Goal: Information Seeking & Learning: Learn about a topic

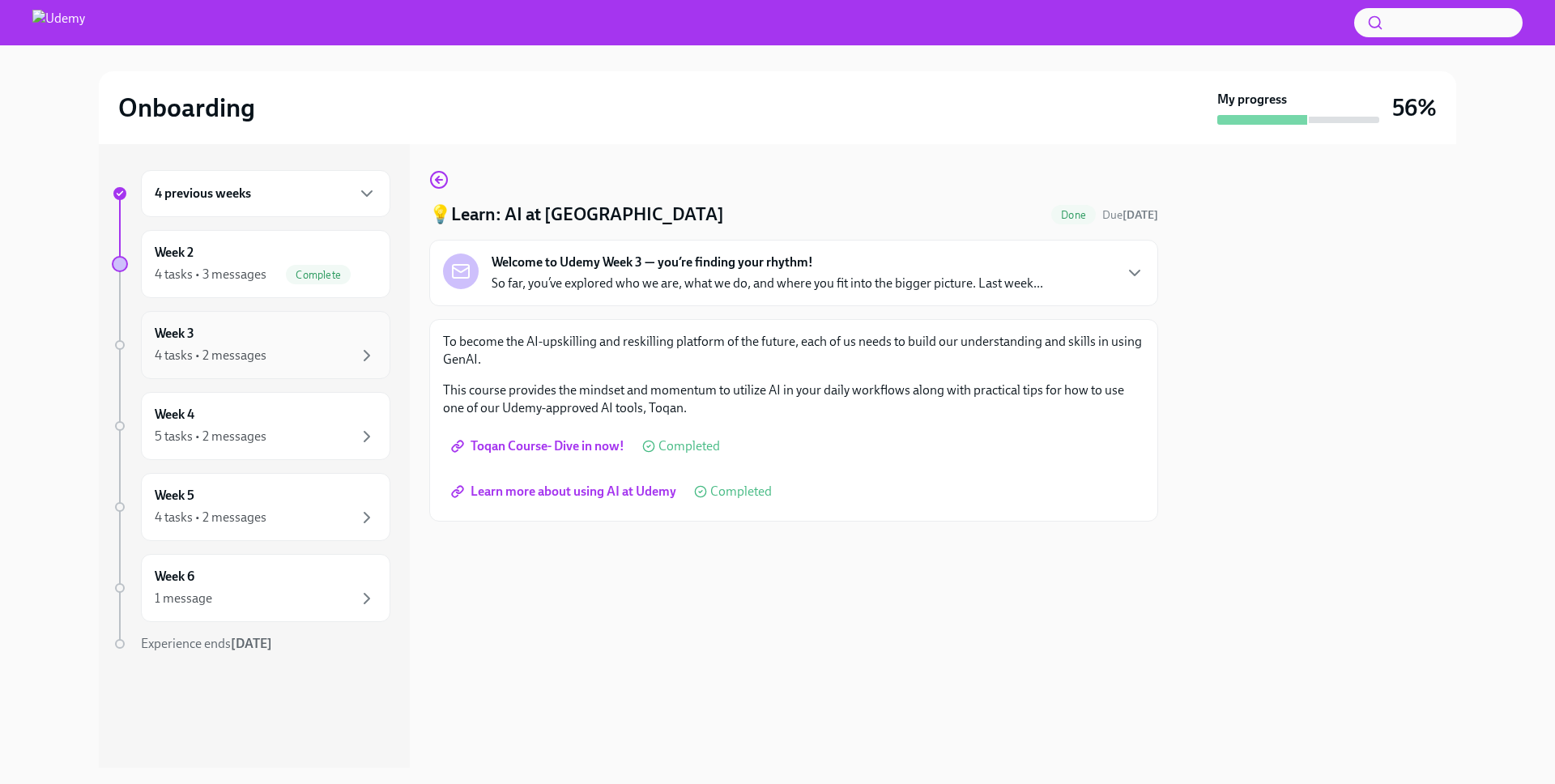
click at [302, 364] on div "4 tasks • 2 messages" at bounding box center [265, 356] width 222 height 19
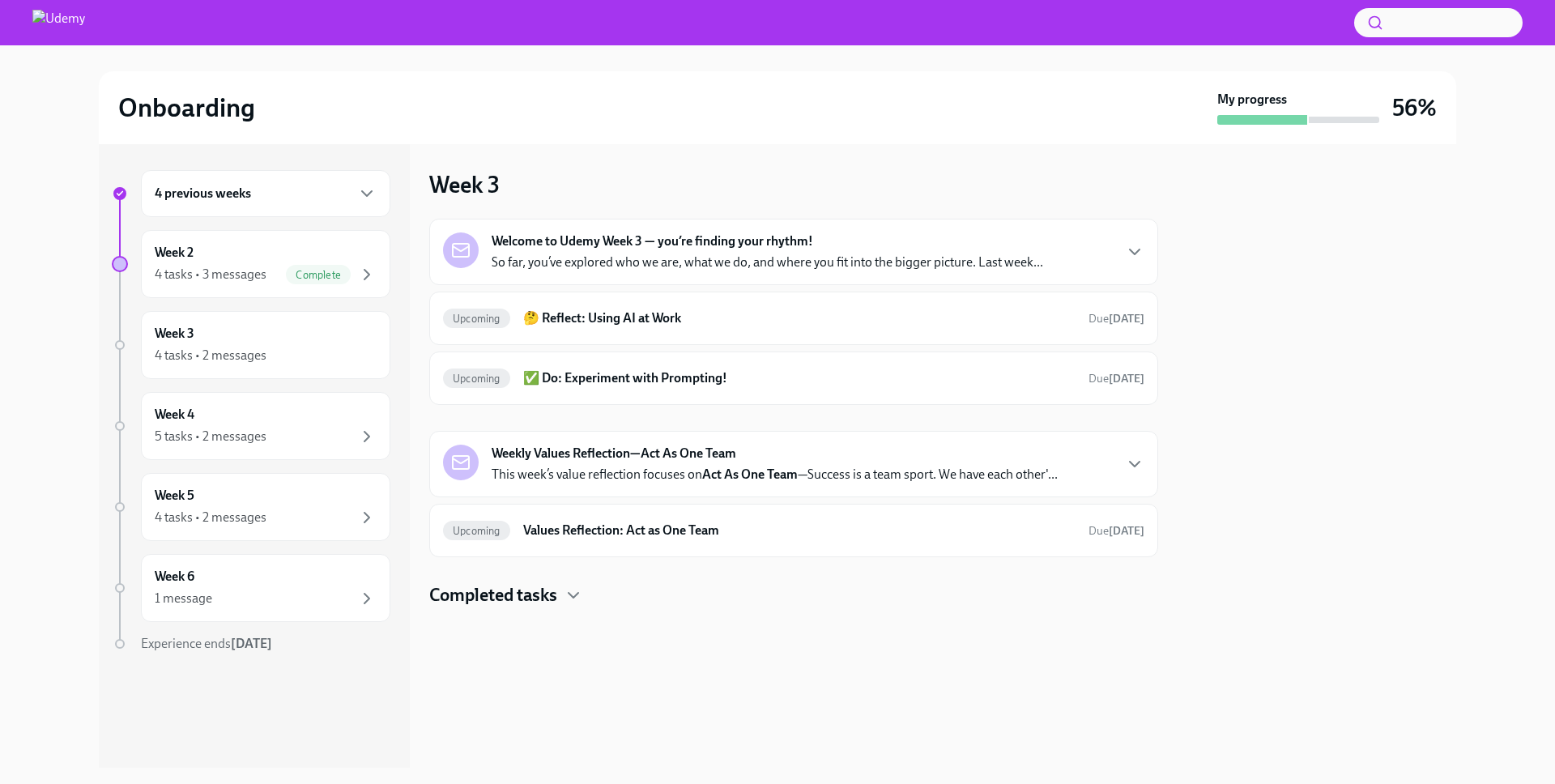
click at [893, 230] on div "Welcome to Udemy Week 3 — you’re finding your rhythm! So far, you’ve explored w…" at bounding box center [794, 252] width 729 height 67
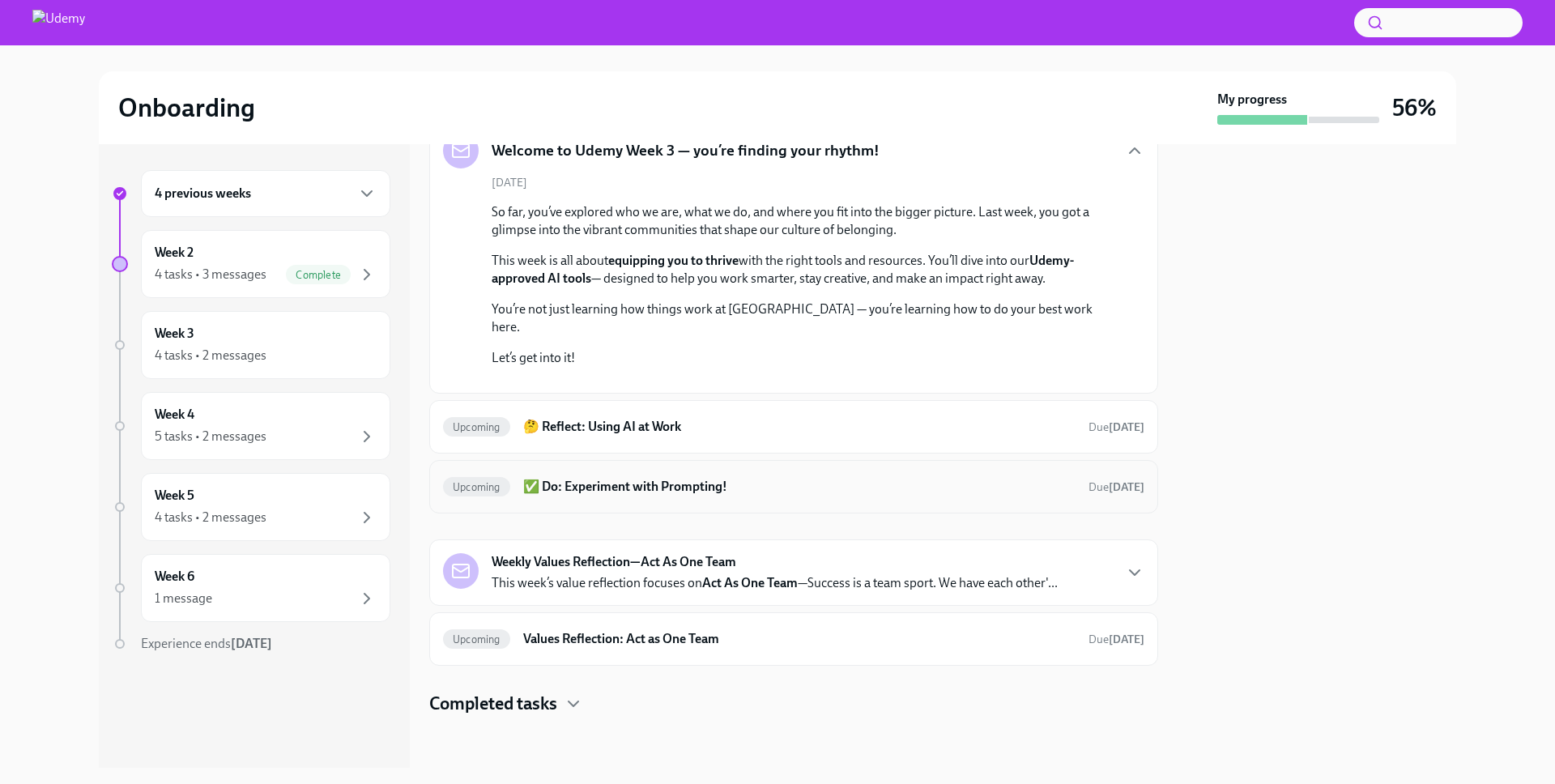
scroll to position [316, 0]
click at [965, 418] on h6 "🤔 Reflect: Using AI at Work" at bounding box center [799, 427] width 553 height 18
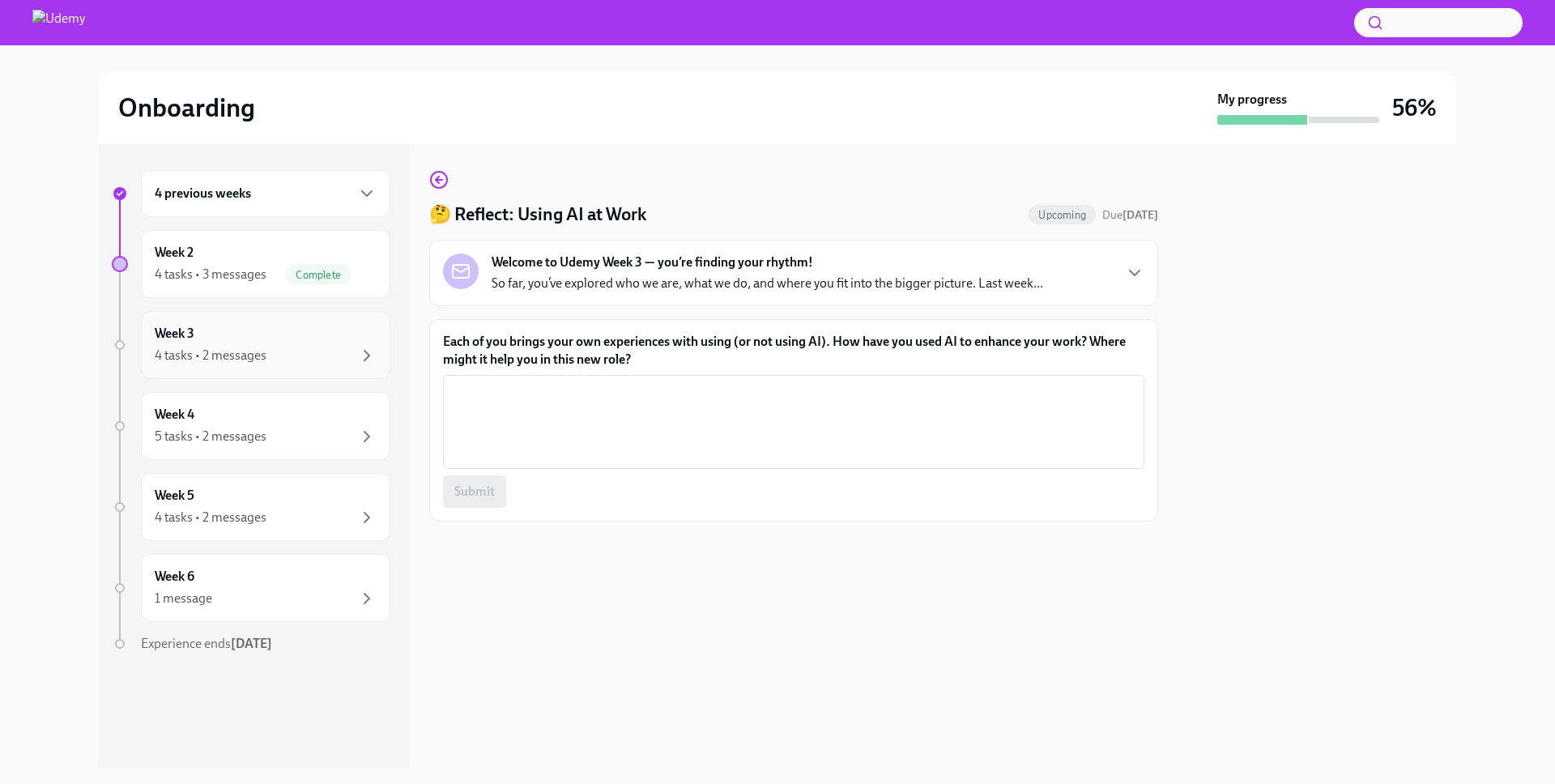
click at [288, 334] on div "Week 3 4 tasks • 2 messages" at bounding box center [265, 345] width 222 height 40
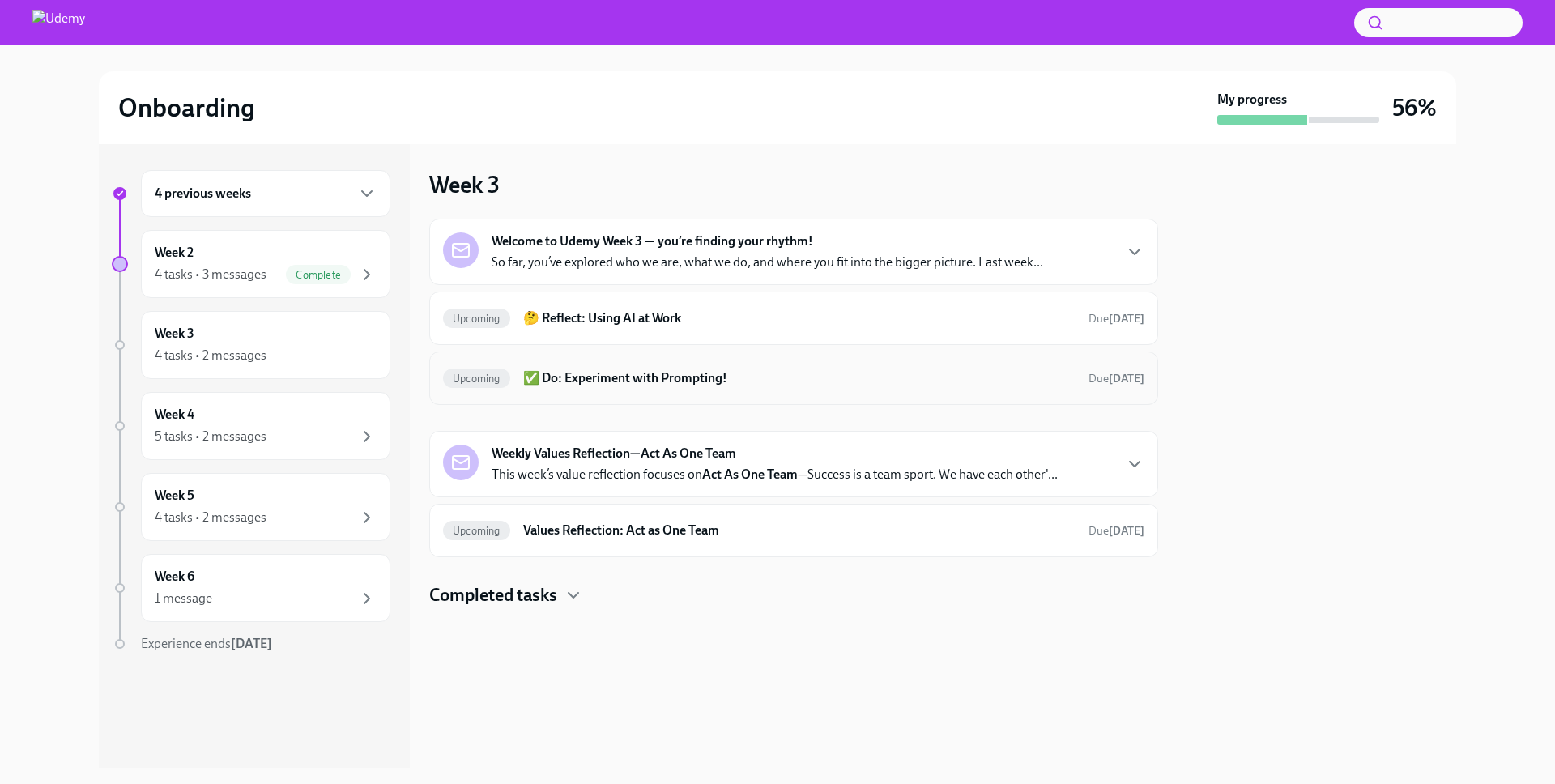
click at [666, 370] on h6 "✅ Do: Experiment with Prompting!" at bounding box center [799, 378] width 553 height 18
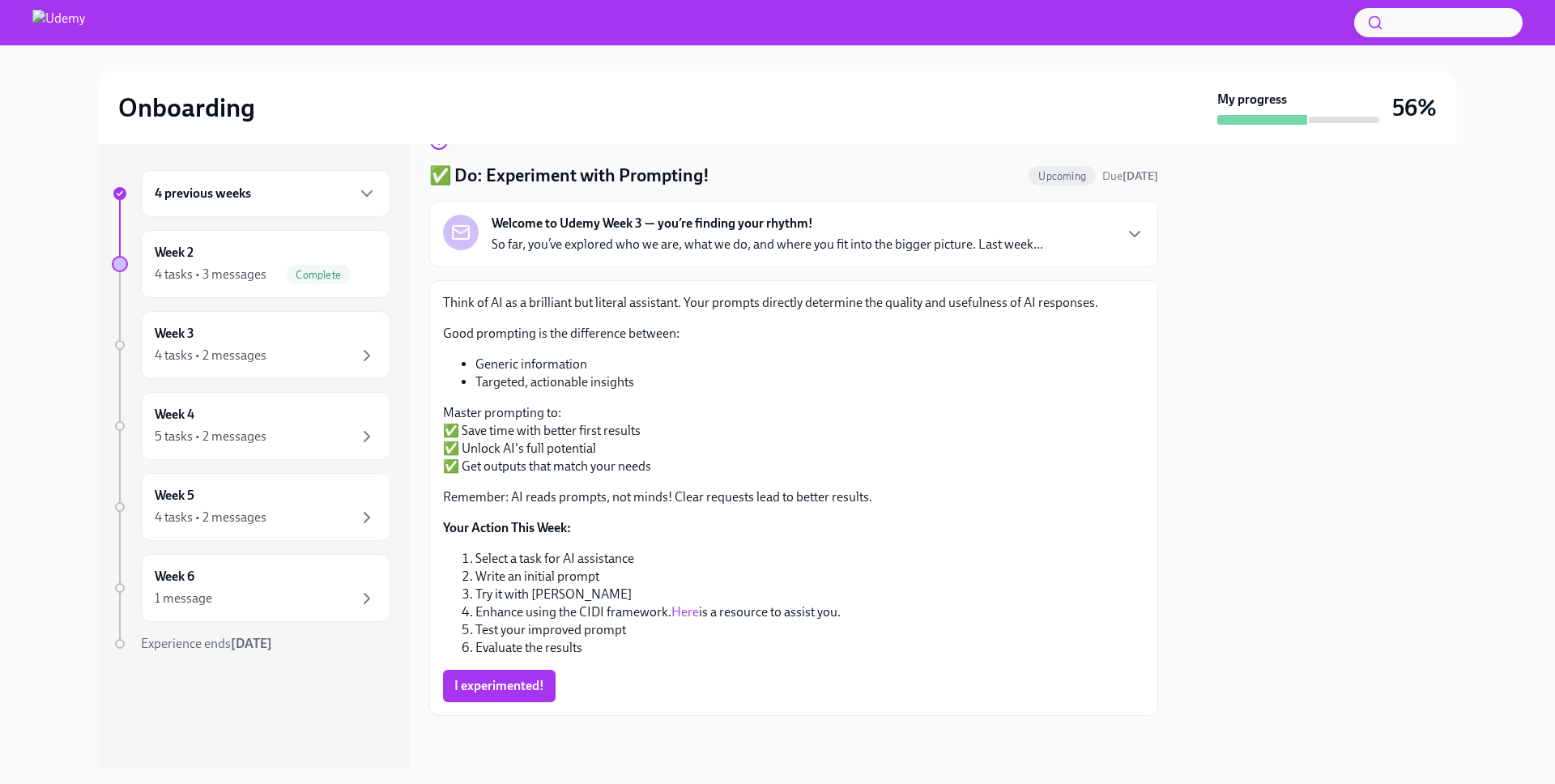
scroll to position [39, 0]
click at [691, 614] on link "Here" at bounding box center [684, 612] width 27 height 16
click at [285, 336] on div "Week 3 4 tasks • 2 messages" at bounding box center [265, 345] width 222 height 40
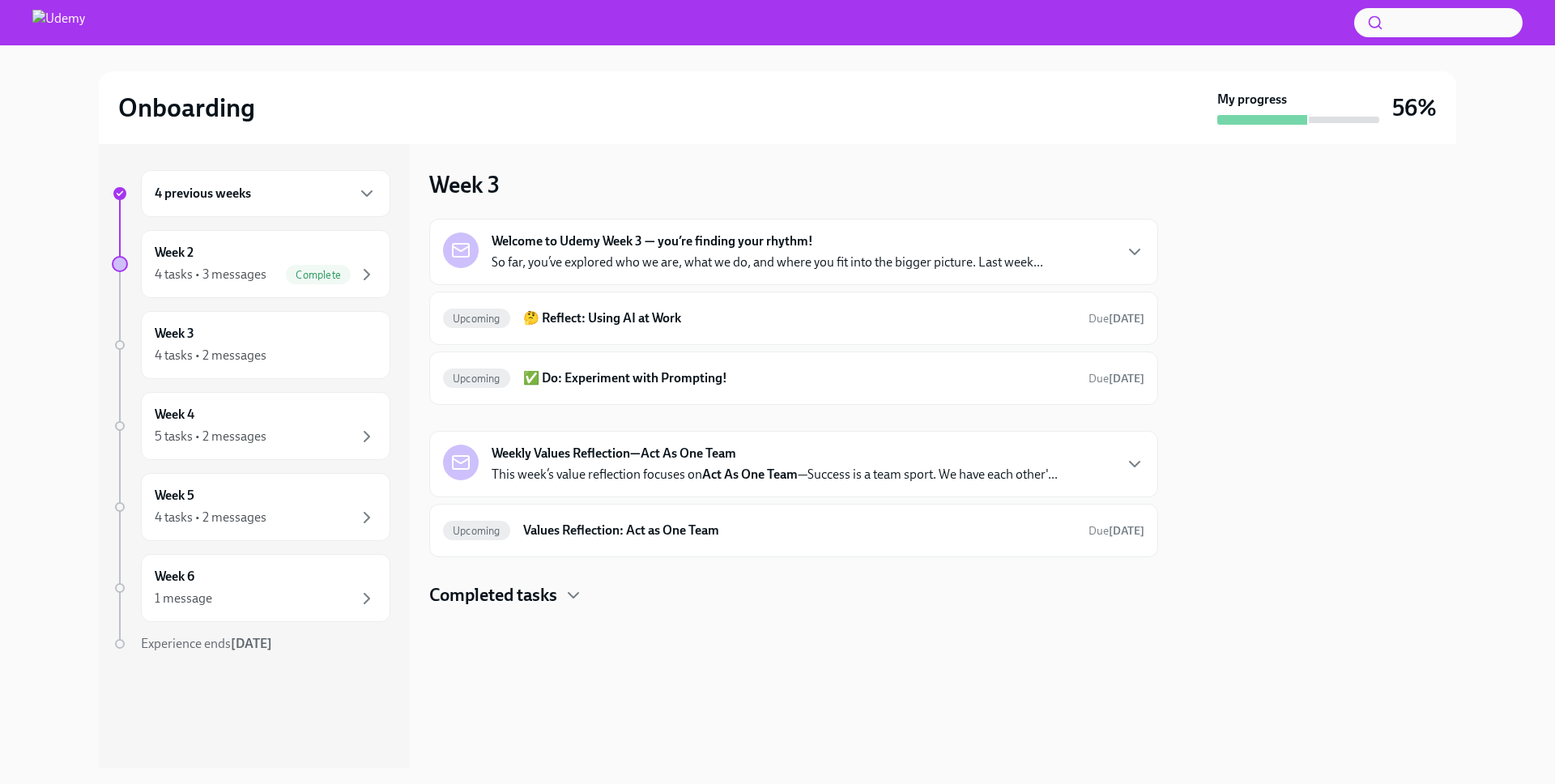
click at [960, 476] on p "This week’s value reflection focuses on Act As One Team —Success is a team spor…" at bounding box center [774, 475] width 566 height 18
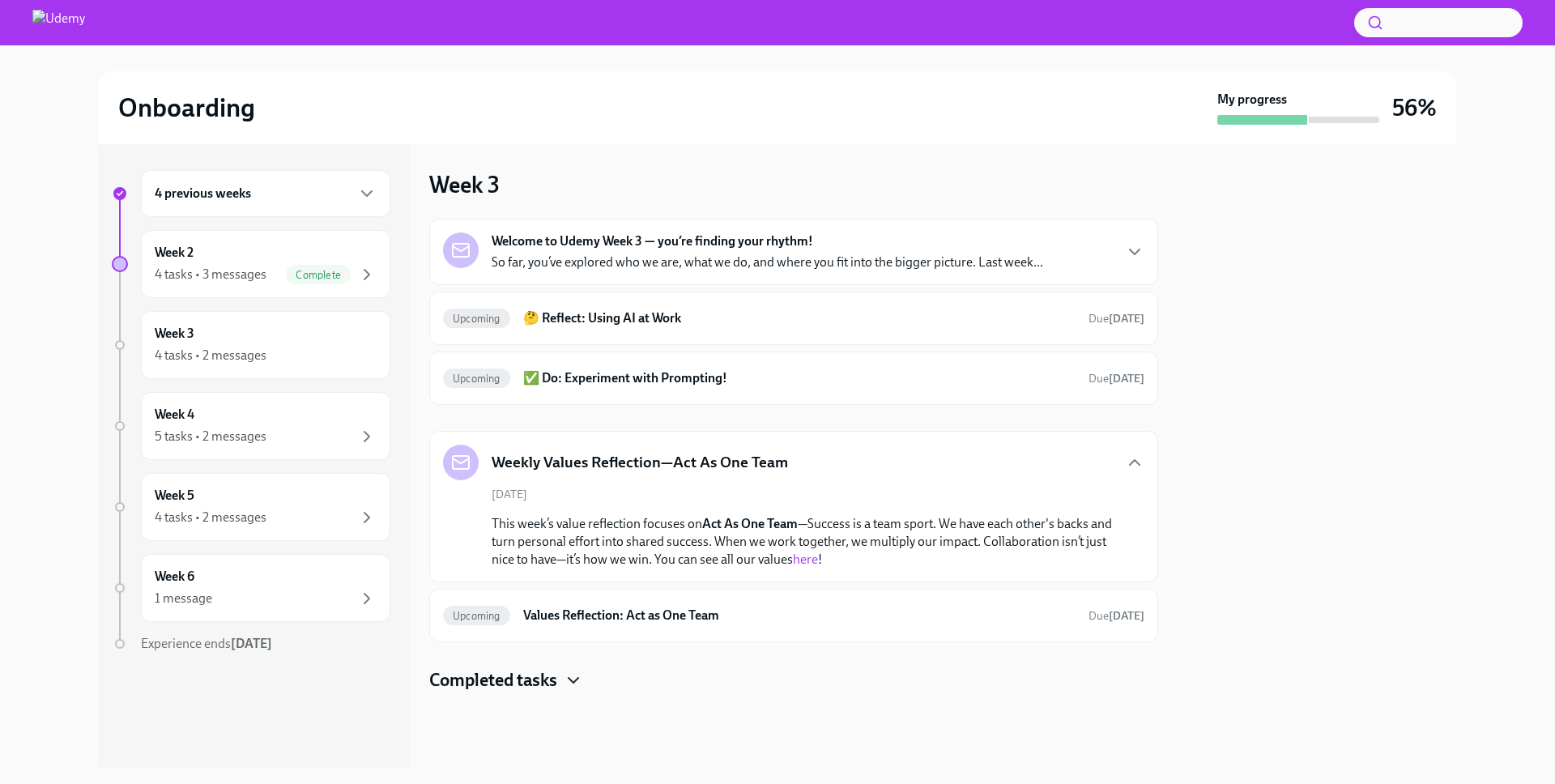
click at [574, 683] on icon "button" at bounding box center [573, 680] width 19 height 19
